Goal: Transaction & Acquisition: Purchase product/service

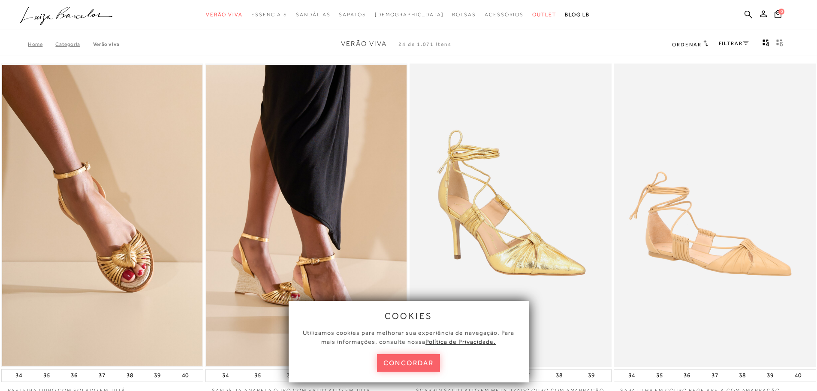
click at [422, 358] on button "concordar" at bounding box center [409, 363] width 64 height 18
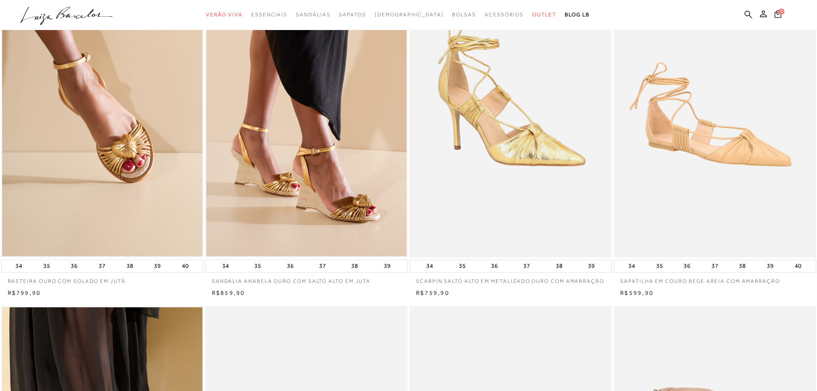
scroll to position [129, 0]
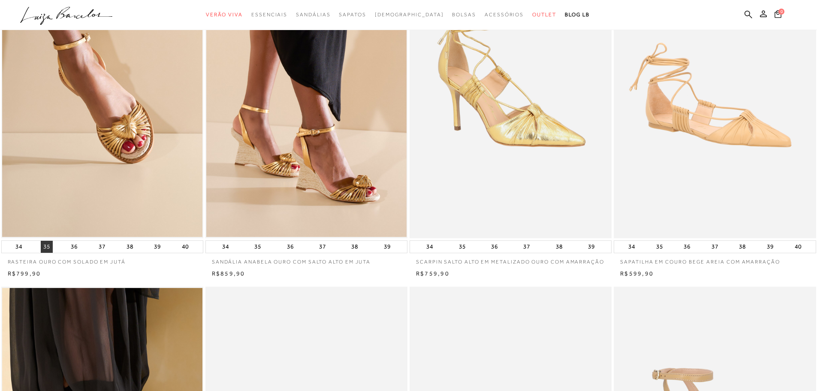
click at [44, 245] on button "35" at bounding box center [47, 247] width 12 height 12
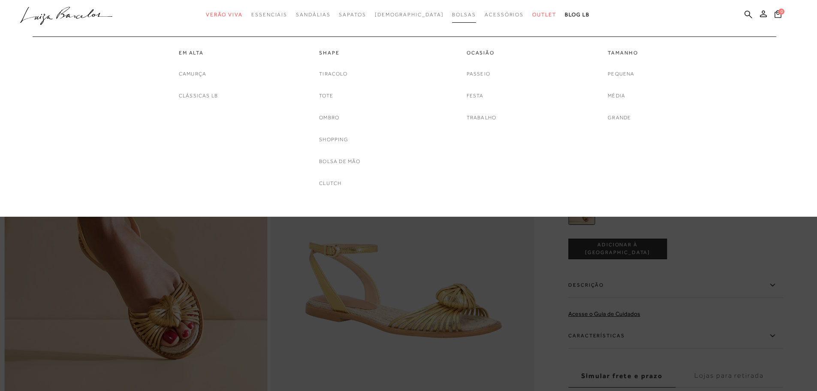
click at [452, 13] on span "Bolsas" at bounding box center [464, 15] width 24 height 6
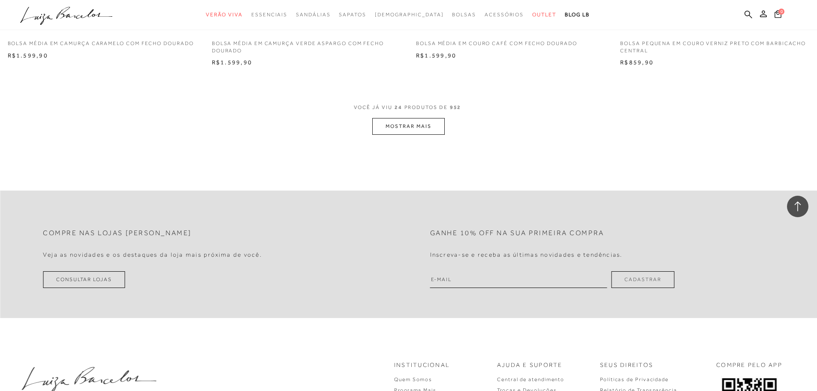
scroll to position [2145, 0]
click at [434, 115] on button "MOSTRAR MAIS" at bounding box center [408, 123] width 72 height 17
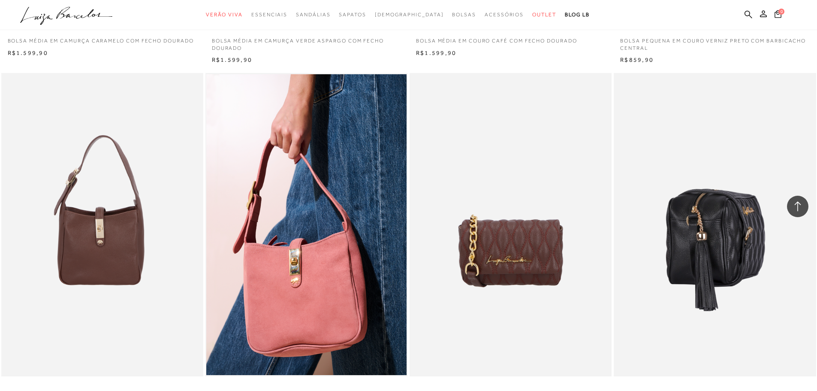
click at [729, 225] on img at bounding box center [715, 224] width 201 height 303
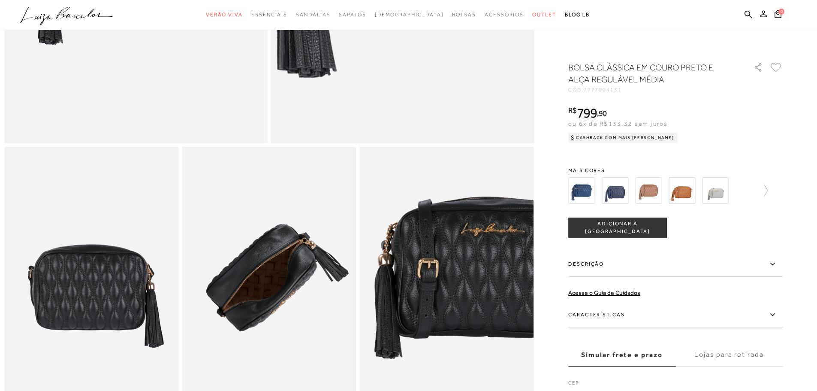
scroll to position [429, 0]
